Goal: Information Seeking & Learning: Learn about a topic

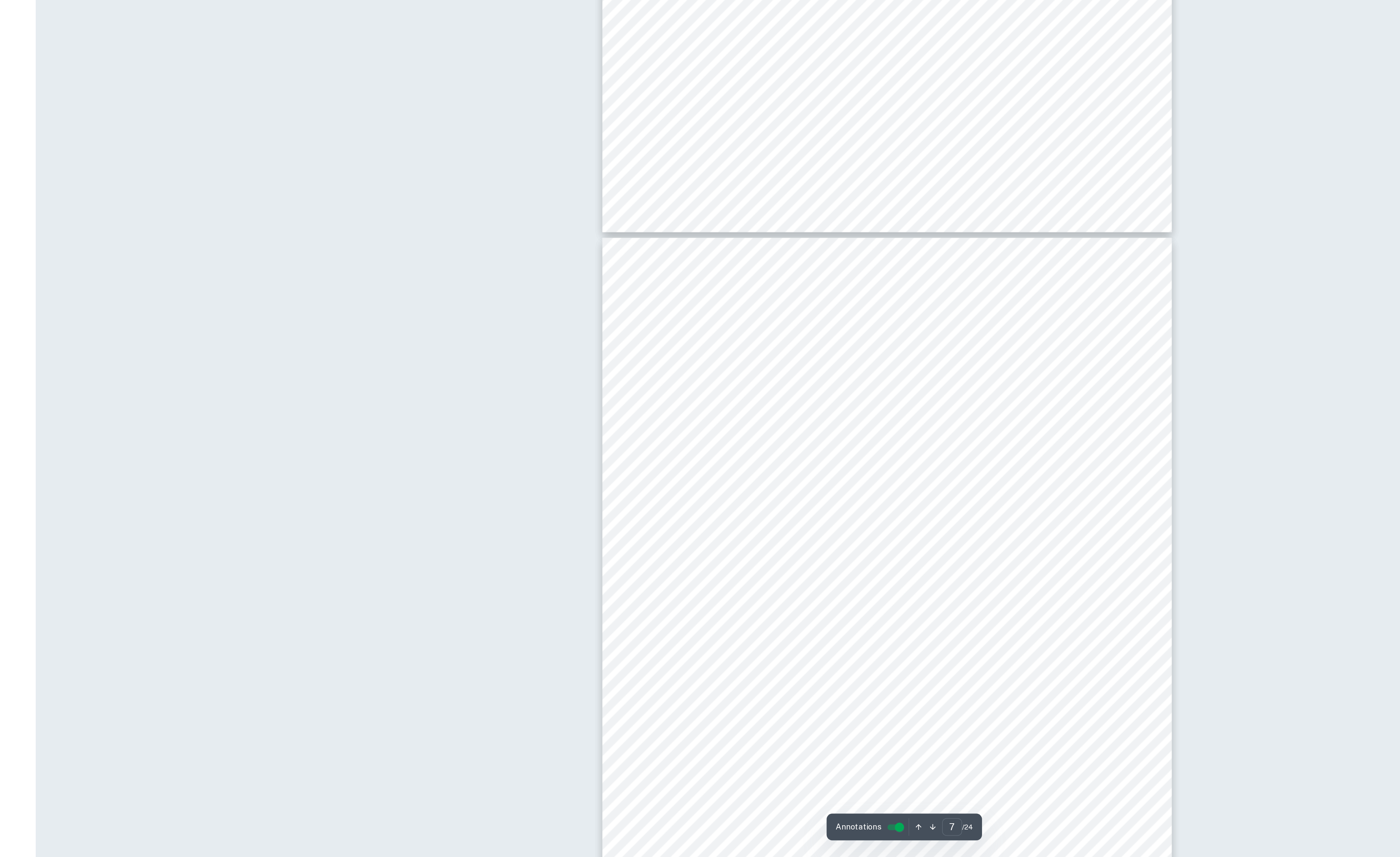
scroll to position [2913, 0]
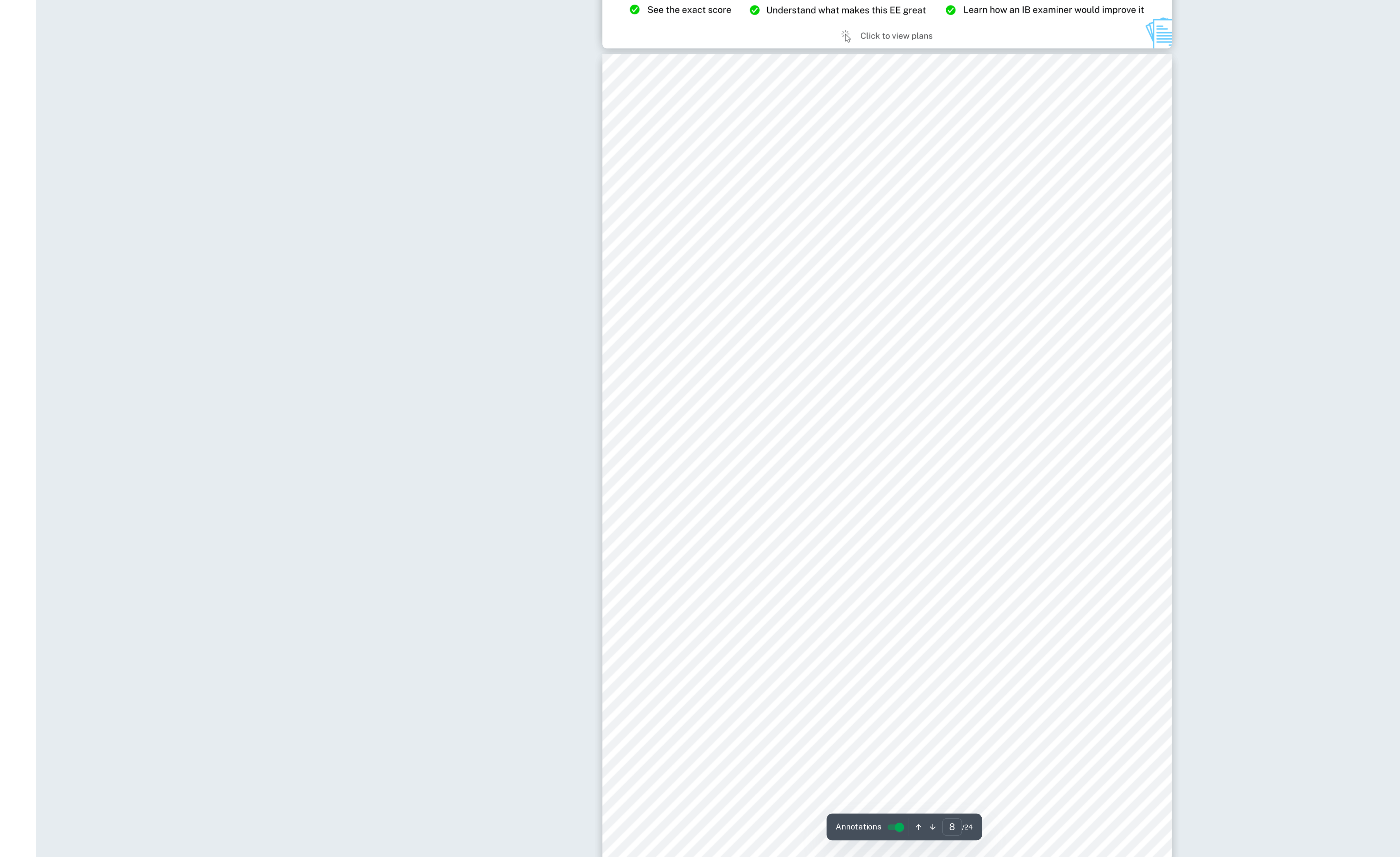
type input "9"
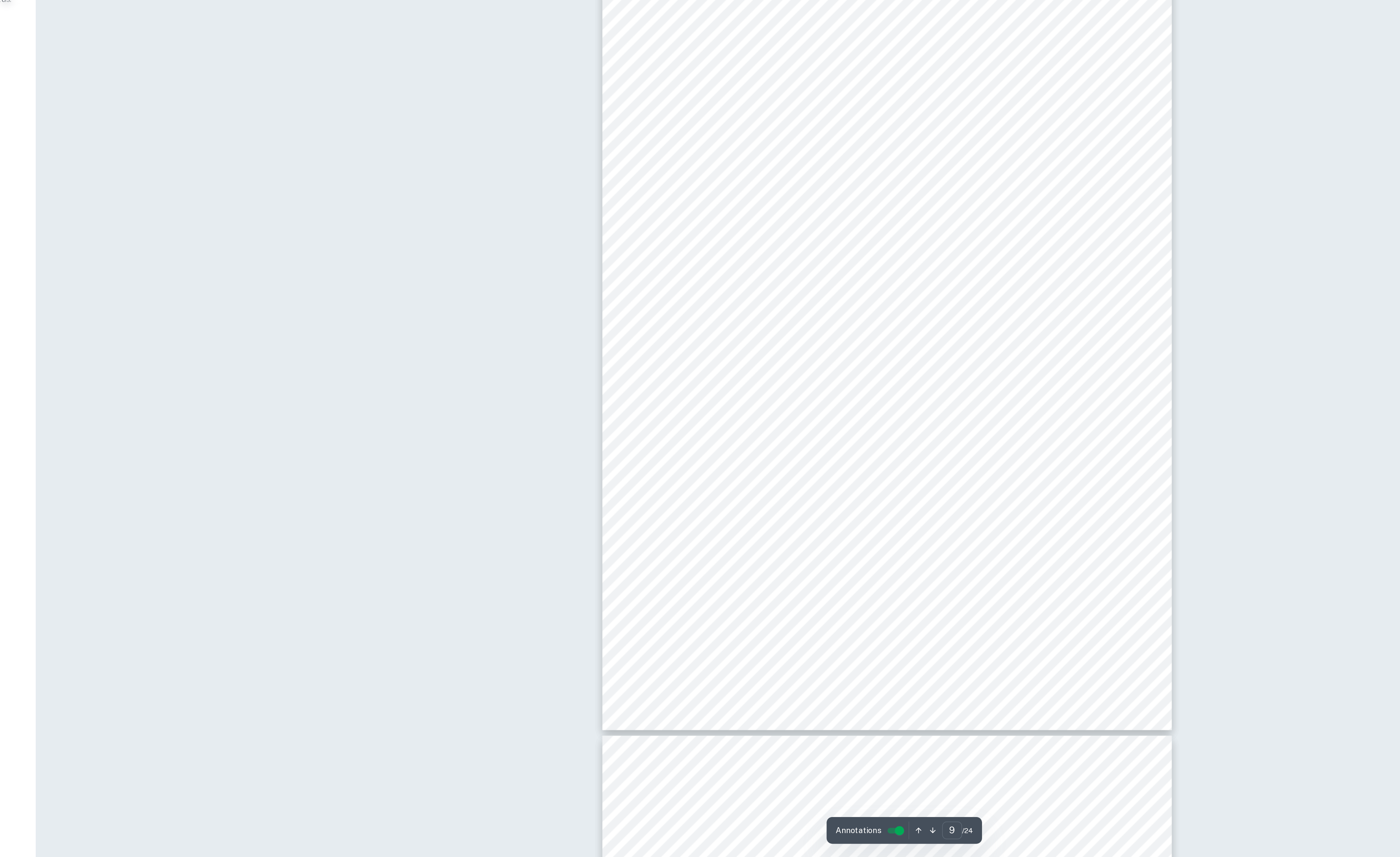
scroll to position [3621, 0]
